Goal: Task Accomplishment & Management: Manage account settings

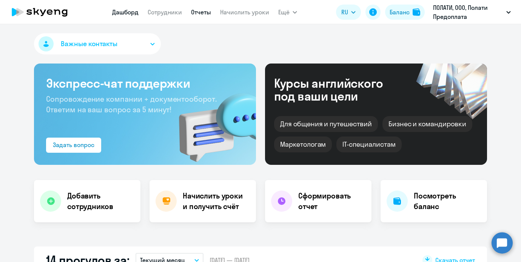
select select "30"
click at [173, 11] on link "Сотрудники" at bounding box center [165, 12] width 34 height 8
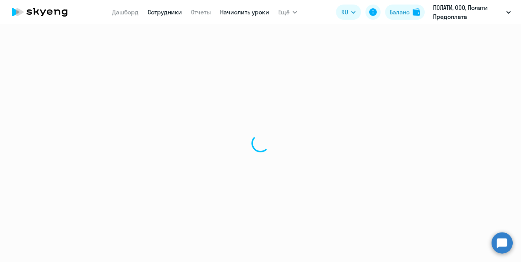
select select "30"
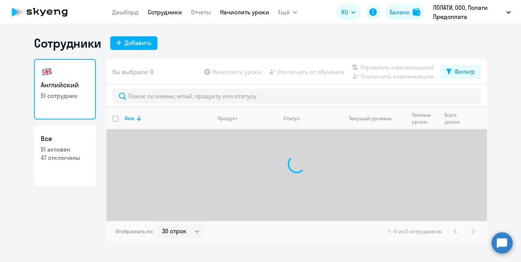
click at [238, 12] on link "Начислить уроки" at bounding box center [244, 12] width 49 height 8
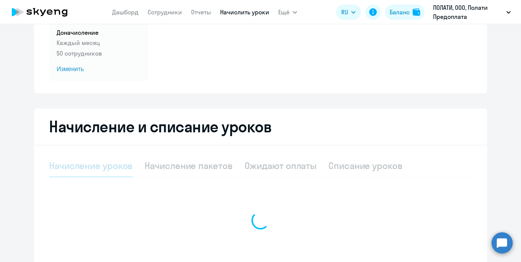
select select "10"
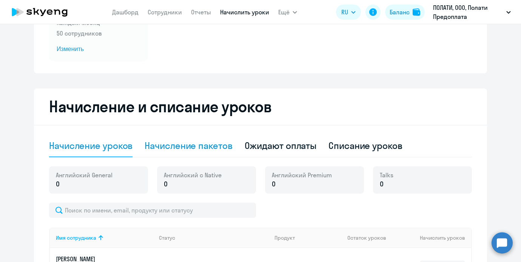
click at [180, 156] on div "Начисление пакетов" at bounding box center [189, 145] width 88 height 23
select select "10"
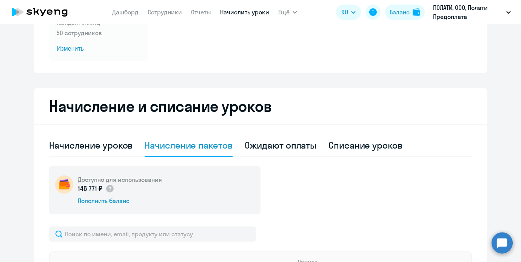
scroll to position [181, 0]
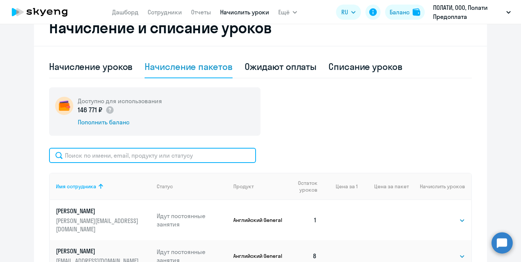
click at [131, 158] on input "text" at bounding box center [152, 155] width 207 height 15
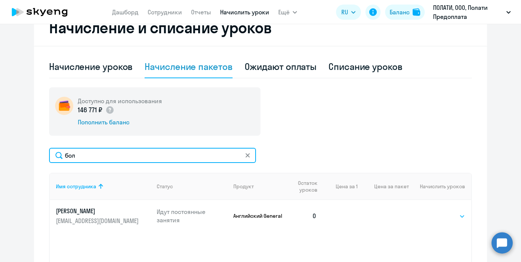
type input "бол"
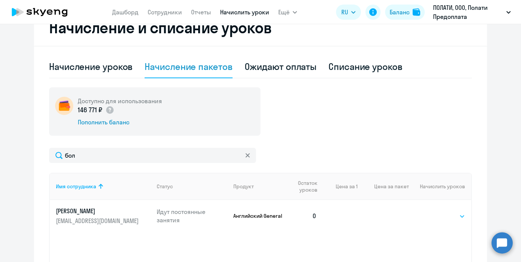
click at [441, 216] on select "Выбрать 4 8 16 32 64 96 128" at bounding box center [449, 216] width 31 height 9
select select "8"
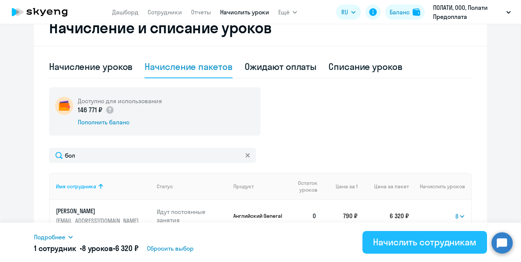
click at [424, 246] on div "Начислить сотрудникам" at bounding box center [424, 242] width 103 height 12
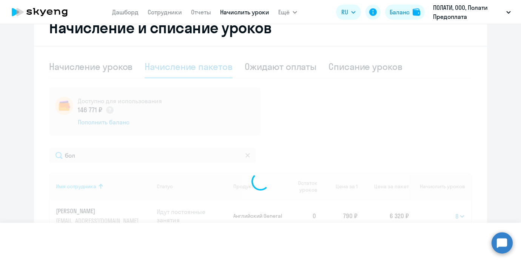
select select
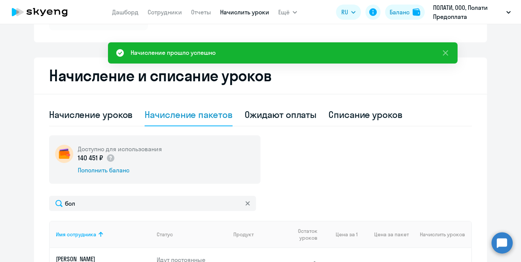
scroll to position [103, 0]
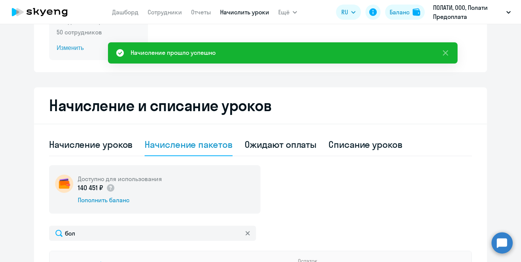
click at [69, 36] on p "50 сотрудников" at bounding box center [99, 32] width 84 height 9
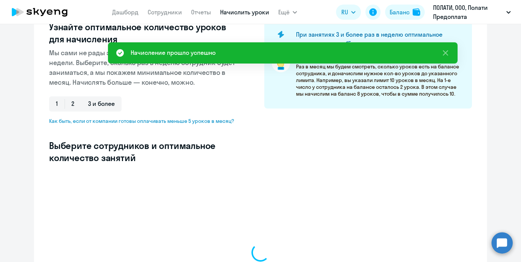
select select "10"
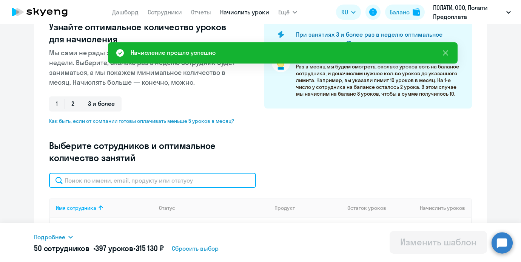
click at [117, 179] on input "text" at bounding box center [152, 180] width 207 height 15
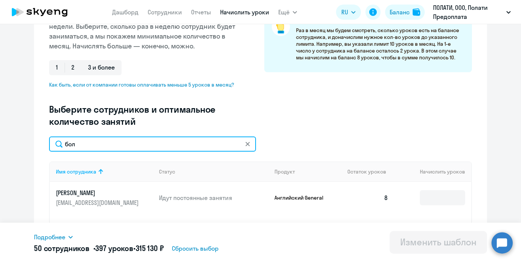
scroll to position [199, 0]
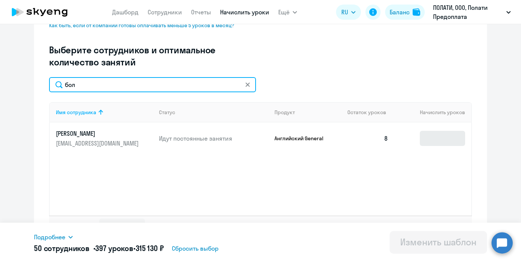
type input "бол"
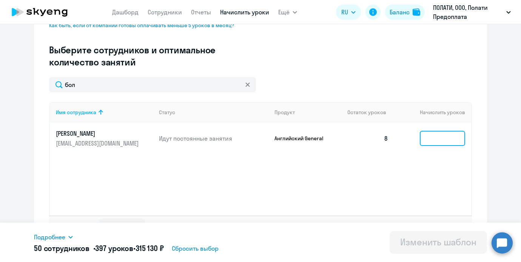
click at [439, 137] on input at bounding box center [442, 138] width 45 height 15
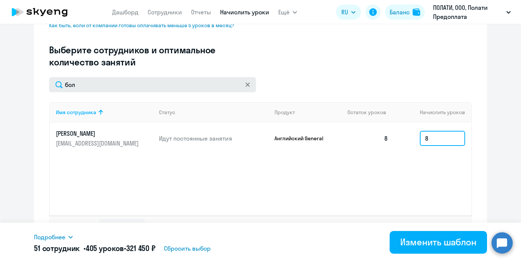
type input "8"
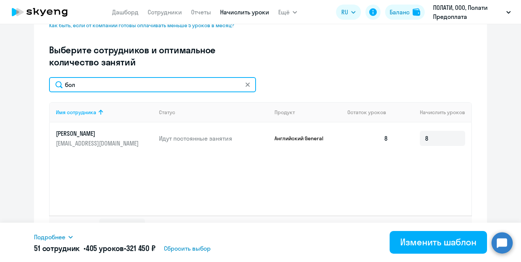
click at [244, 83] on input "бол" at bounding box center [152, 84] width 207 height 15
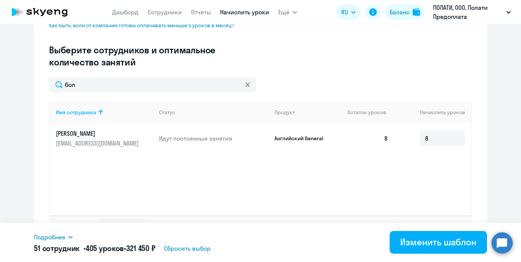
click at [249, 84] on icon at bounding box center [248, 84] width 4 height 4
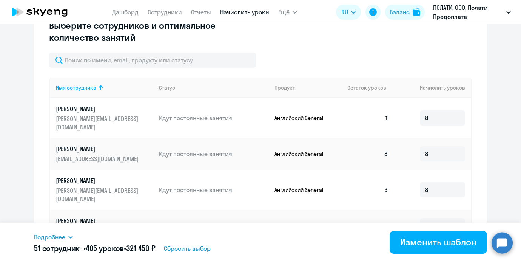
scroll to position [224, 0]
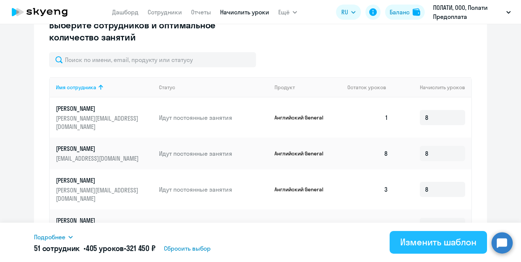
click at [402, 238] on div "Изменить шаблон" at bounding box center [438, 242] width 76 height 12
